Goal: Task Accomplishment & Management: Manage account settings

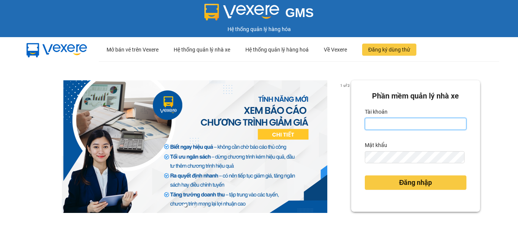
click at [410, 126] on input "Tài khoản" at bounding box center [416, 124] width 102 height 12
type input "baichay.phucxuyen"
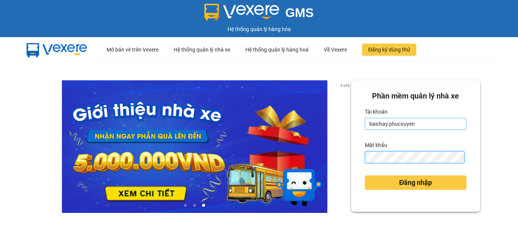
click at [365, 176] on button "Đăng nhập" at bounding box center [416, 183] width 102 height 14
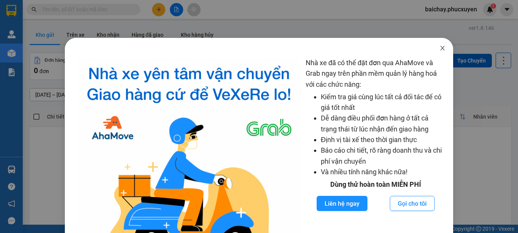
click at [440, 49] on icon "close" at bounding box center [443, 48] width 6 height 6
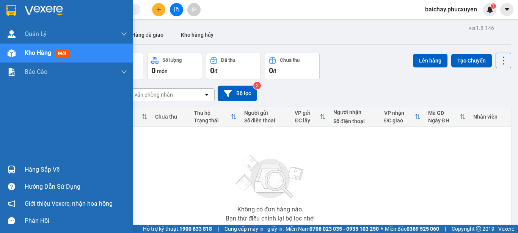
click at [39, 168] on div "Hàng sắp về" at bounding box center [76, 169] width 102 height 11
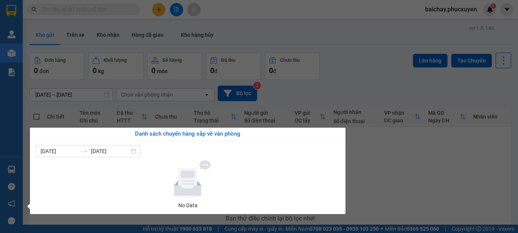
click at [408, 201] on section "Kết quả tìm kiếm ( 0 ) Bộ lọc No Data baichay.phucxuyen 1 Quản Lý Quản lý giao …" at bounding box center [259, 116] width 518 height 233
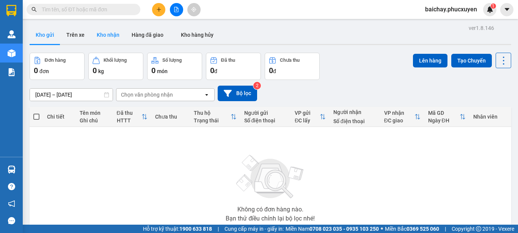
click at [104, 33] on button "Kho nhận" at bounding box center [108, 35] width 35 height 18
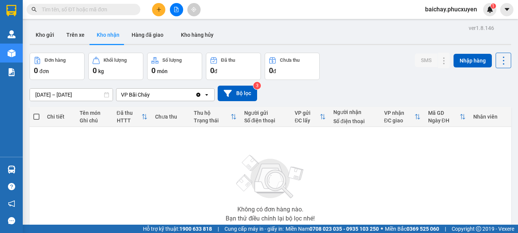
click at [450, 10] on span "baichay.phucxuyen" at bounding box center [451, 9] width 64 height 9
click at [437, 24] on span "Đăng xuất" at bounding box center [454, 23] width 47 height 8
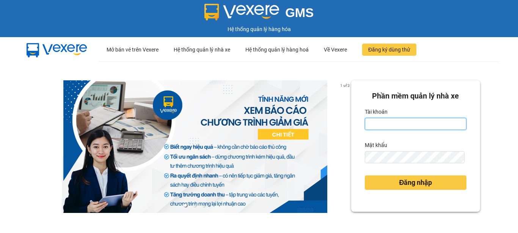
click at [401, 124] on input "Tài khoản" at bounding box center [416, 124] width 102 height 12
type input "phuongbc.phucxuyen"
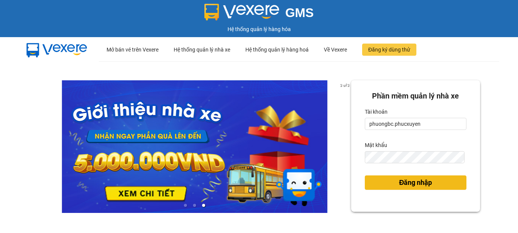
click at [405, 182] on span "Đăng nhập" at bounding box center [415, 183] width 33 height 11
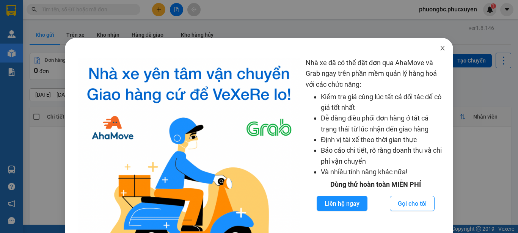
click at [441, 48] on icon "close" at bounding box center [443, 48] width 4 height 5
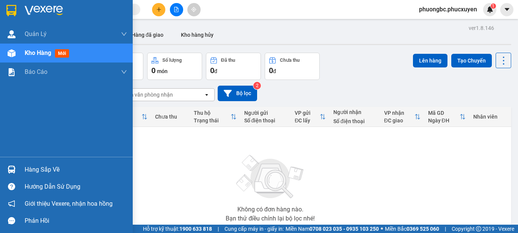
click at [35, 171] on div "Hàng sắp về" at bounding box center [76, 169] width 102 height 11
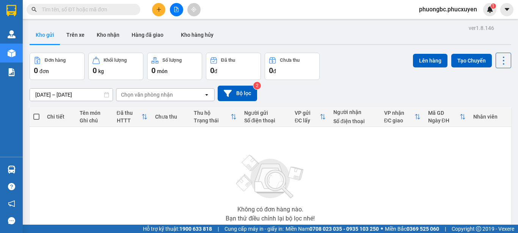
click at [388, 169] on section "Kết quả tìm kiếm ( 0 ) Bộ lọc No Data phuongbc.phucxuyen 1 [PERSON_NAME] lý gia…" at bounding box center [259, 116] width 518 height 233
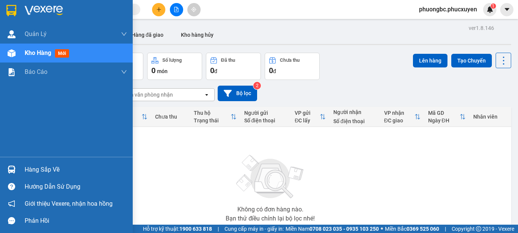
click at [31, 170] on div "Hàng sắp về" at bounding box center [76, 169] width 102 height 11
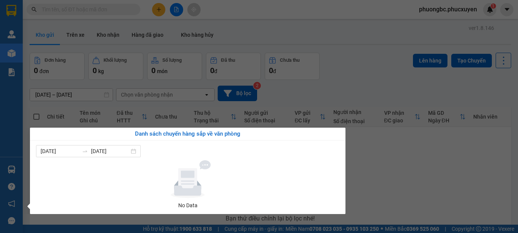
click at [359, 30] on section "Kết quả tìm kiếm ( 0 ) Bộ lọc No Data phuongbc.phucxuyen 1 [PERSON_NAME] lý gia…" at bounding box center [259, 116] width 518 height 233
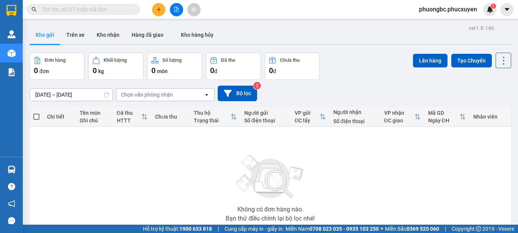
click at [86, 8] on input "text" at bounding box center [87, 9] width 90 height 8
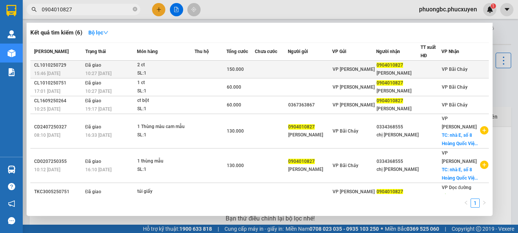
type input "0904010827"
click at [52, 67] on div "CL1010250729" at bounding box center [58, 65] width 49 height 8
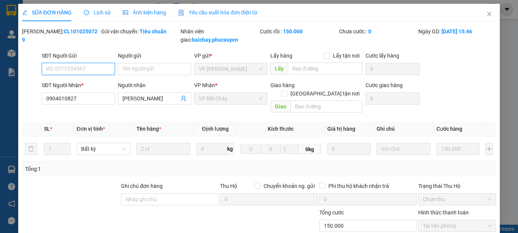
type input "0904010827"
type input "[PERSON_NAME]"
type input "0"
type input "150.000"
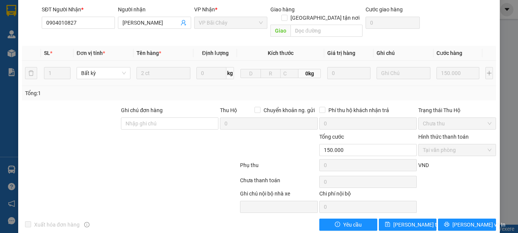
scroll to position [80, 0]
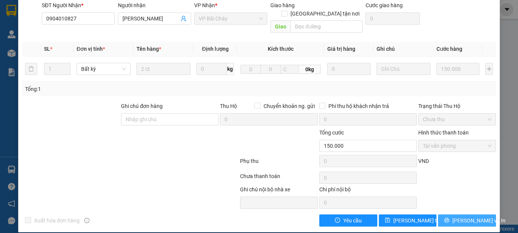
click at [455, 217] on span "[PERSON_NAME] và In" at bounding box center [478, 221] width 53 height 8
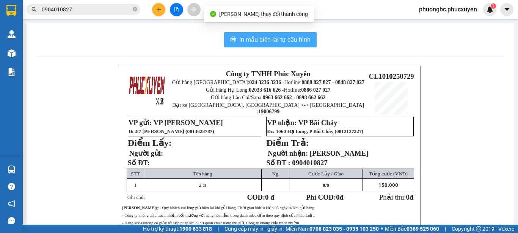
click at [273, 39] on span "In mẫu biên lai tự cấu hình" at bounding box center [274, 39] width 71 height 9
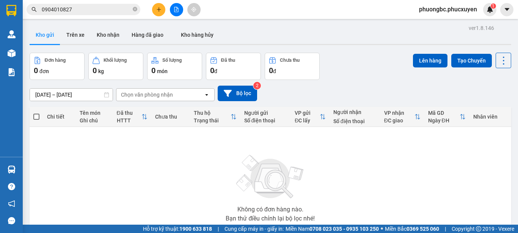
click at [360, 29] on div "Kho gửi Trên xe Kho nhận Hàng đã giao Kho hàng hủy" at bounding box center [271, 36] width 482 height 20
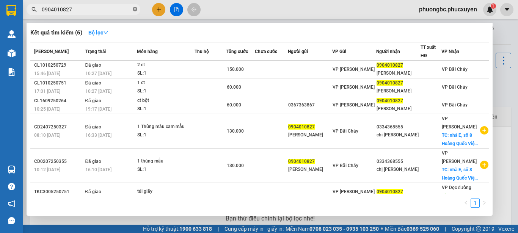
click at [134, 11] on icon "close-circle" at bounding box center [135, 9] width 5 height 5
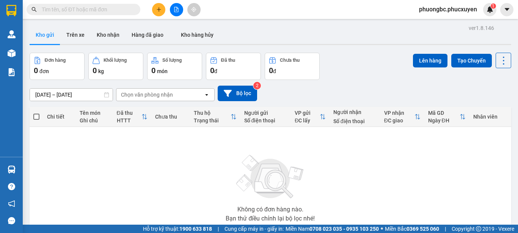
click at [90, 10] on input "text" at bounding box center [87, 9] width 90 height 8
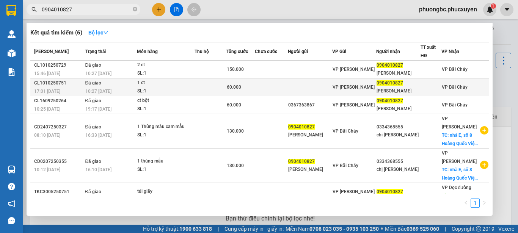
type input "0904010827"
click at [49, 82] on div "CL1010250751" at bounding box center [58, 83] width 49 height 8
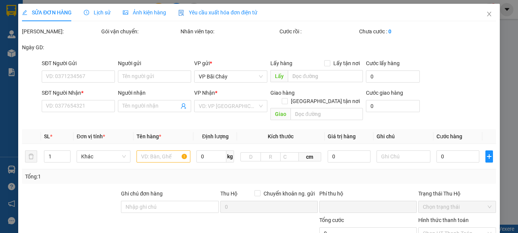
type input "0904010827"
type input "[PERSON_NAME]"
type input "0"
type input "60.000"
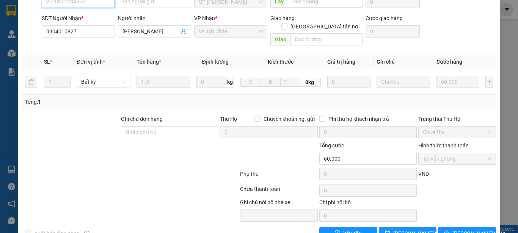
scroll to position [80, 0]
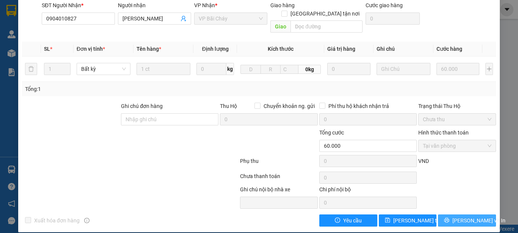
click at [459, 217] on span "[PERSON_NAME] và In" at bounding box center [478, 221] width 53 height 8
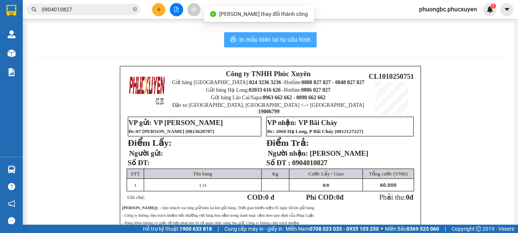
click at [255, 40] on span "In mẫu biên lai tự cấu hình" at bounding box center [274, 39] width 71 height 9
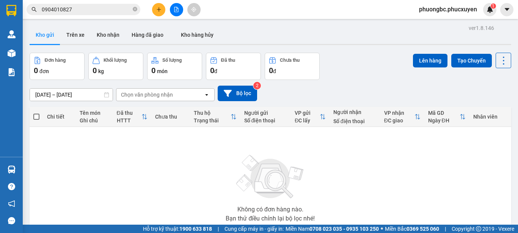
click at [408, 155] on div "Không có đơn hàng nào. Bạn thử điều chỉnh lại bộ lọc nhé!" at bounding box center [270, 186] width 474 height 114
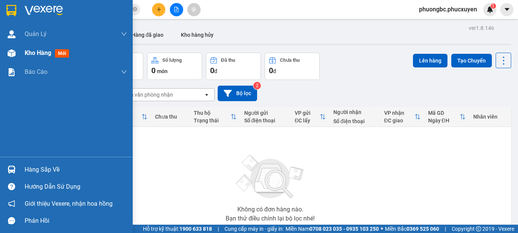
click at [32, 53] on span "Kho hàng" at bounding box center [38, 52] width 27 height 7
